Goal: Task Accomplishment & Management: Manage account settings

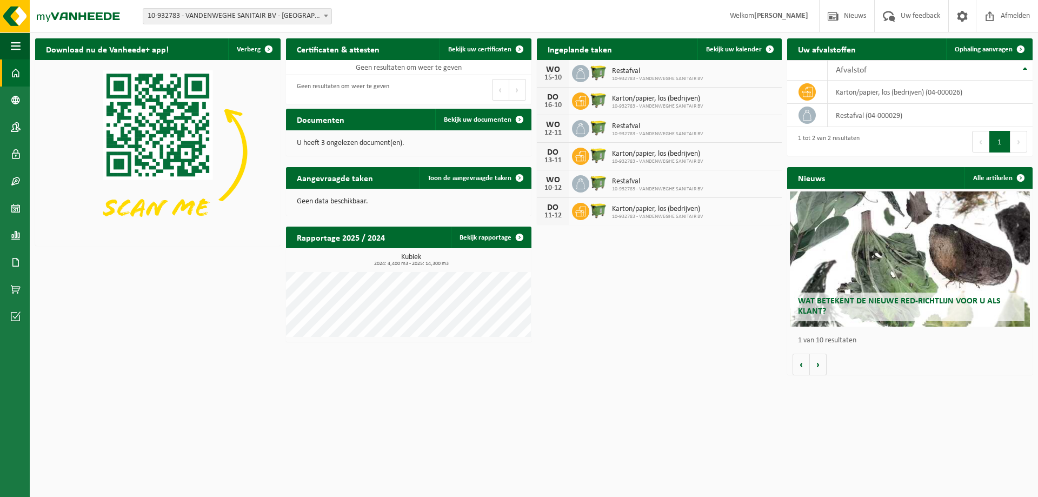
click at [616, 67] on span "Restafval" at bounding box center [657, 71] width 91 height 9
click at [578, 74] on icon at bounding box center [580, 73] width 11 height 11
drag, startPoint x: 687, startPoint y: 75, endPoint x: 676, endPoint y: 78, distance: 11.3
click at [679, 81] on span "10-932783 - VANDENWEGHE SANITAIR BV" at bounding box center [657, 79] width 91 height 6
click at [769, 45] on span at bounding box center [770, 49] width 22 height 22
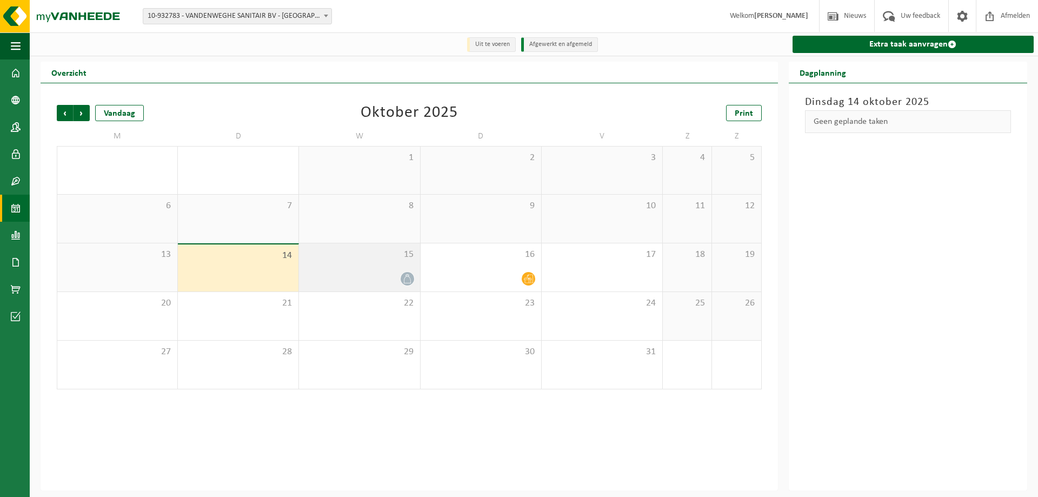
click at [377, 260] on span "15" at bounding box center [359, 255] width 110 height 12
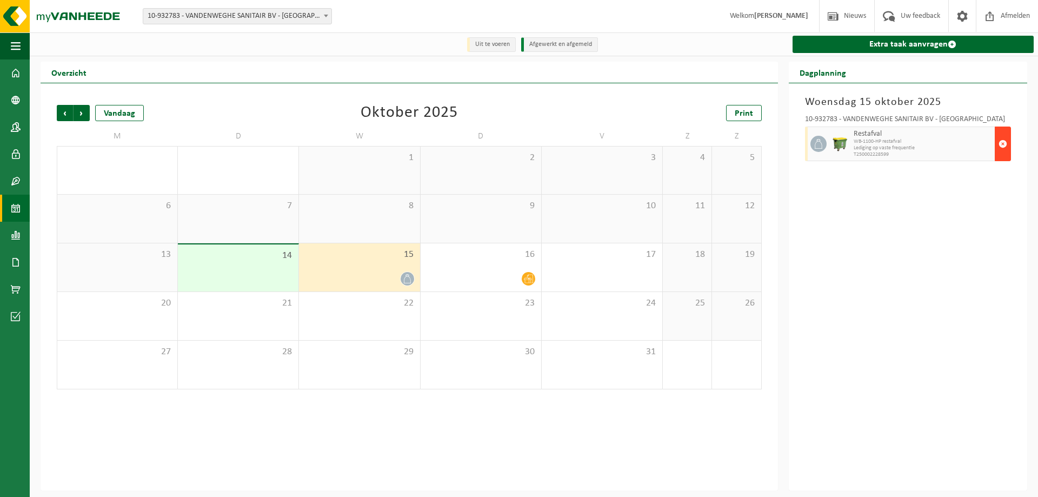
click at [1002, 142] on span "button" at bounding box center [1002, 144] width 9 height 22
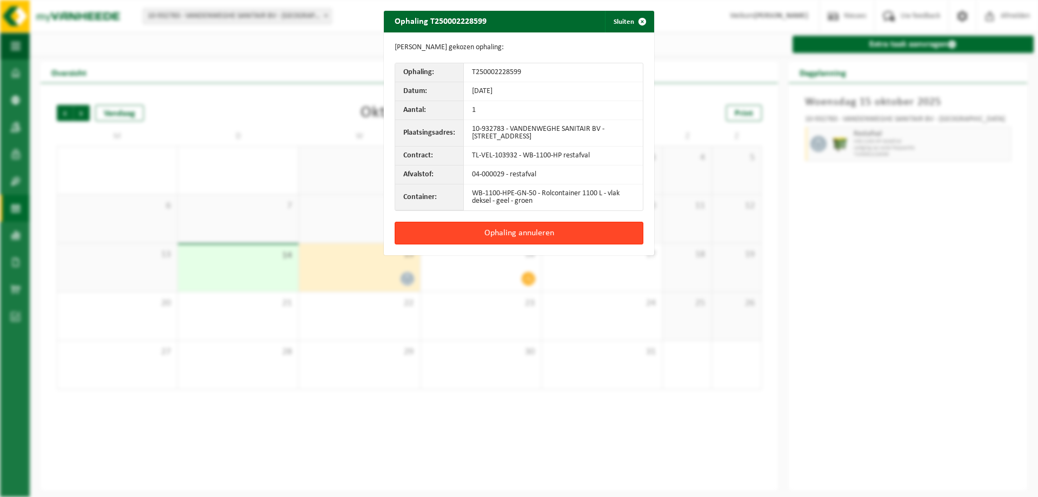
click at [519, 231] on button "Ophaling annuleren" at bounding box center [519, 233] width 249 height 23
